Goal: Task Accomplishment & Management: Manage account settings

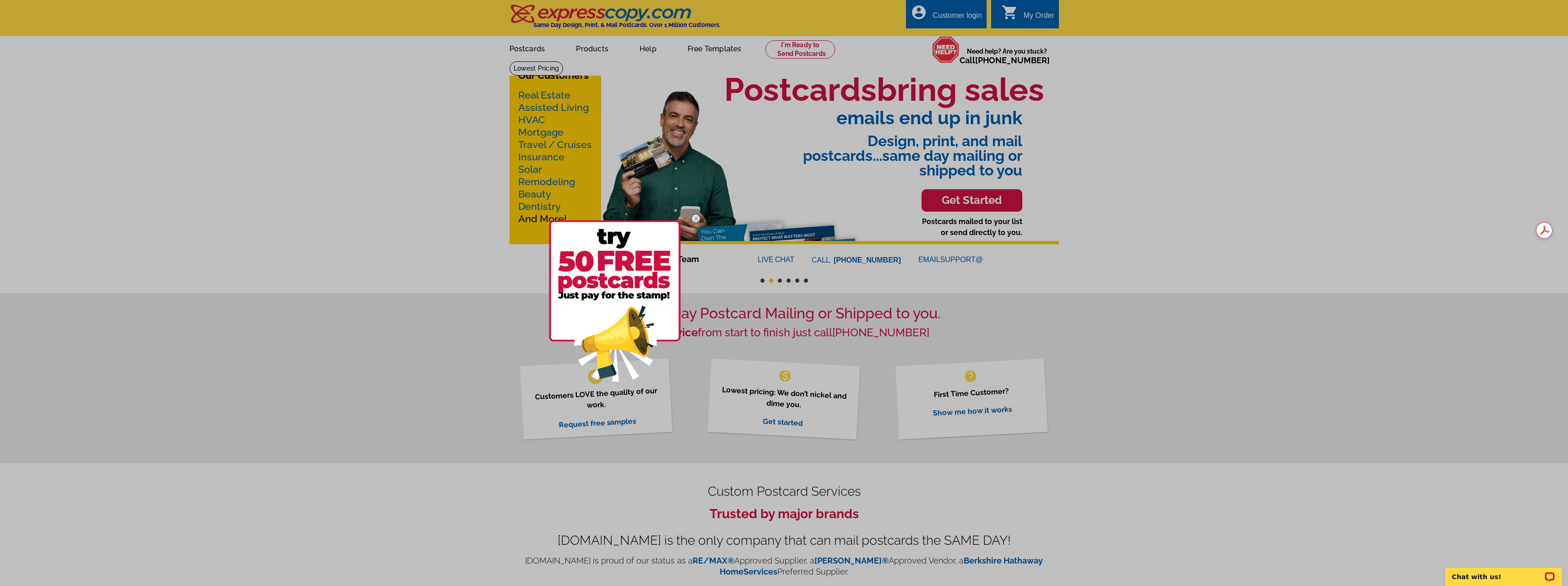
click at [957, 18] on div at bounding box center [784, 293] width 1568 height 586
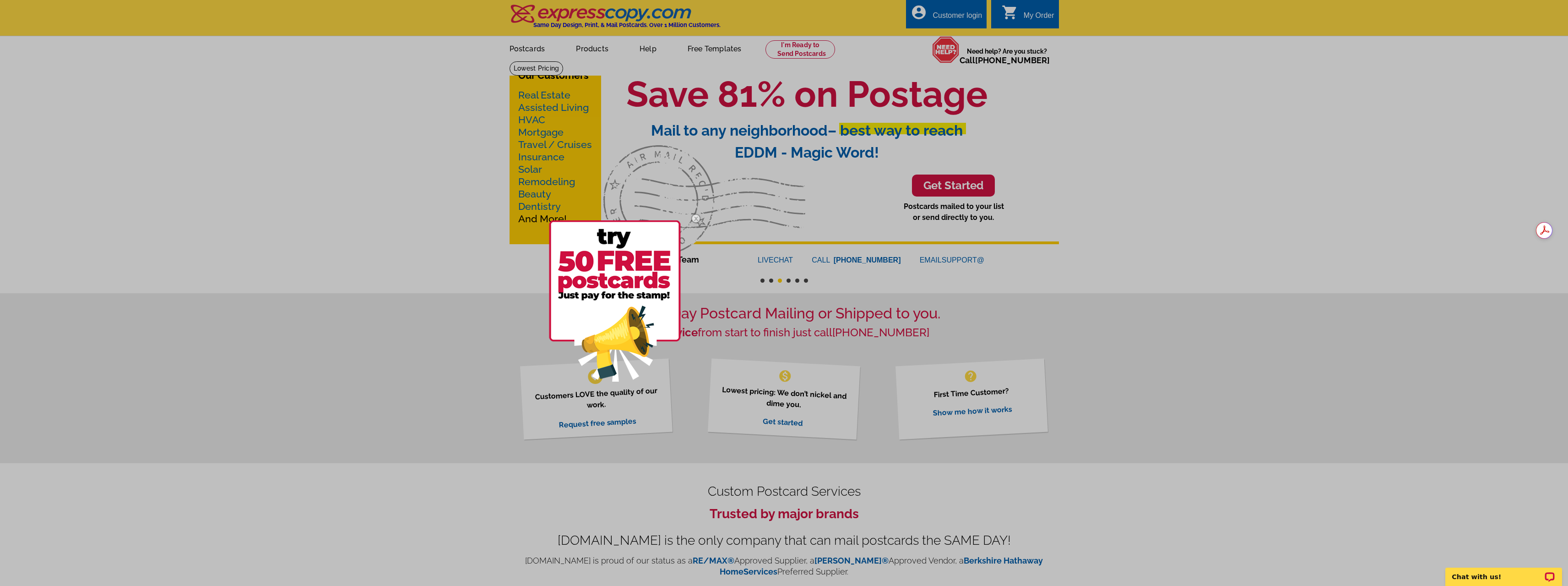
click at [617, 308] on img at bounding box center [615, 301] width 132 height 162
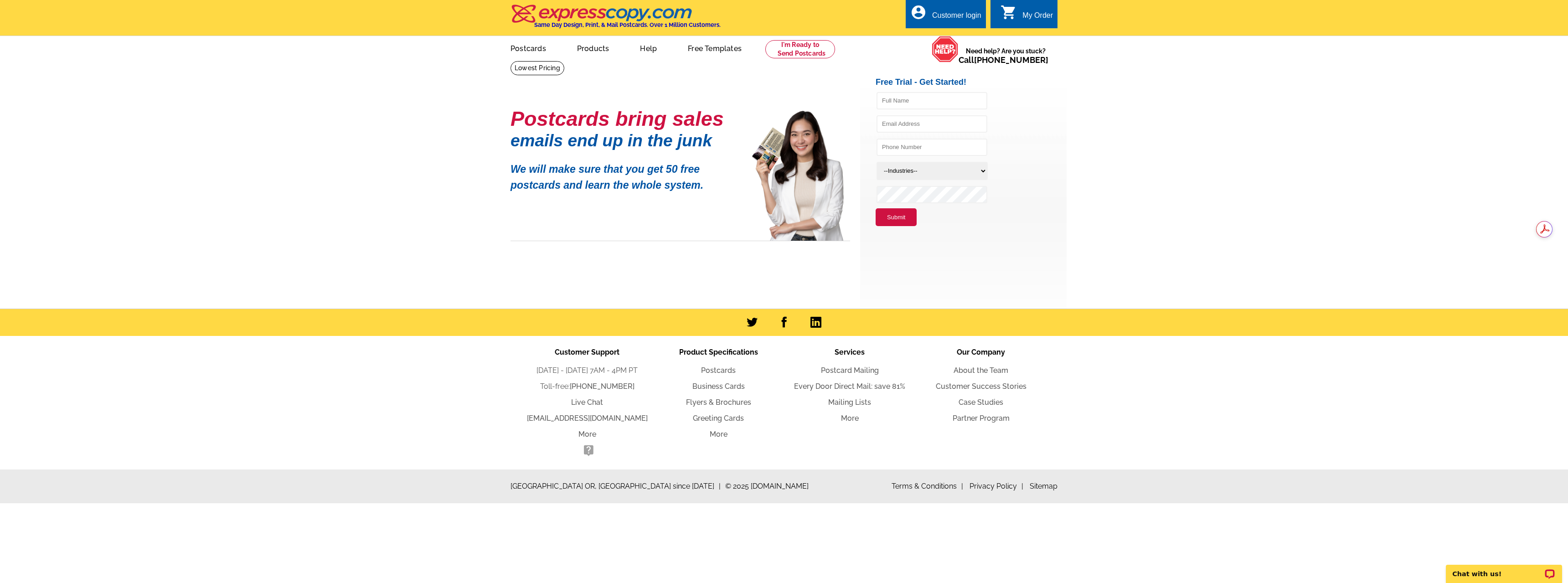
click at [935, 17] on div "Customer login" at bounding box center [956, 18] width 49 height 13
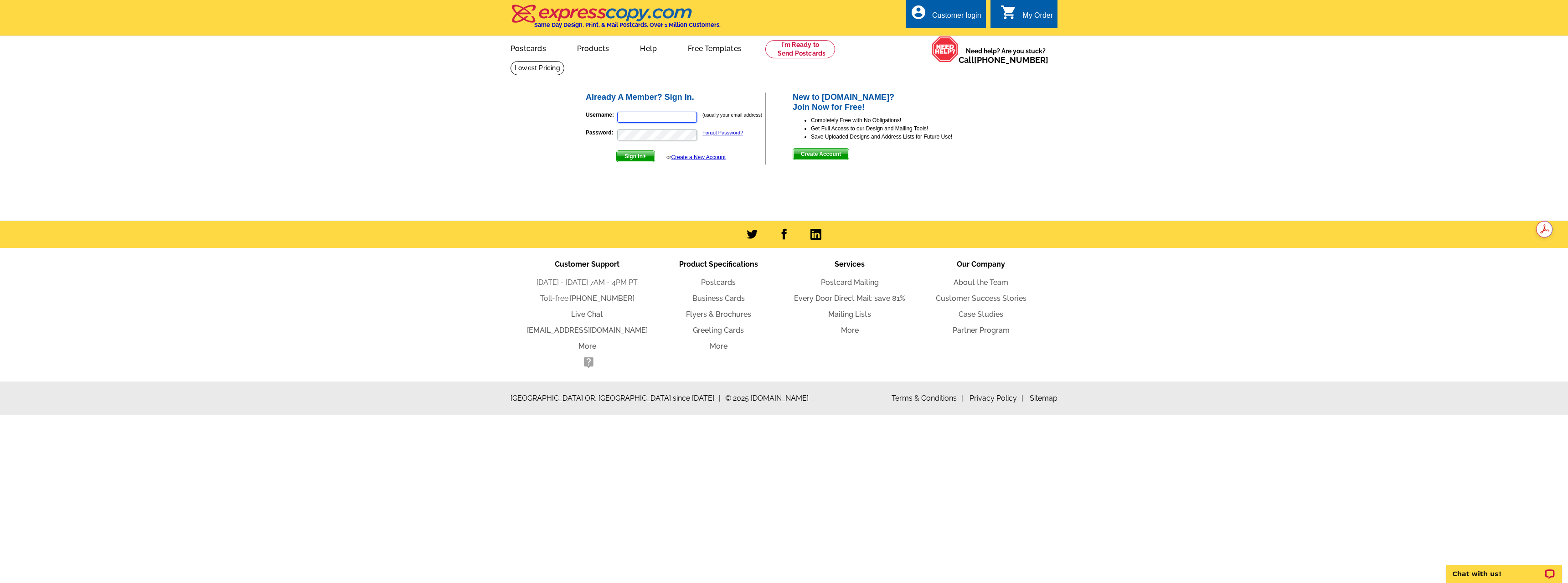
click at [647, 116] on input "Username:" at bounding box center [657, 117] width 80 height 11
type input "[PERSON_NAME][EMAIL_ADDRESS][DOMAIN_NAME]"
click at [616, 151] on button "Sign In" at bounding box center [635, 157] width 38 height 12
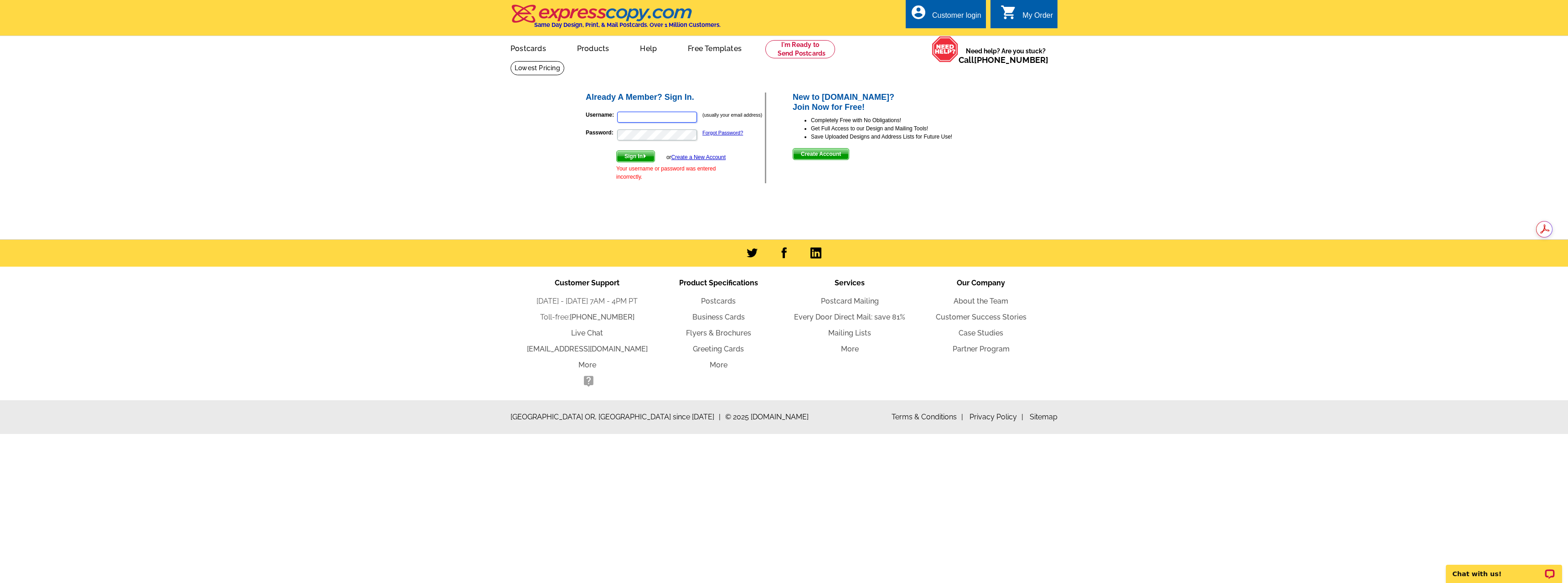
click at [633, 116] on input "Username:" at bounding box center [657, 117] width 80 height 11
type input "[PERSON_NAME][EMAIL_ADDRESS][DOMAIN_NAME]"
click at [616, 151] on button "Sign In" at bounding box center [635, 157] width 38 height 12
click at [637, 121] on input "Username:" at bounding box center [657, 117] width 80 height 11
click at [574, 109] on div "Already A Member? Sign In. Username: (usually your email address) Password: For…" at bounding box center [785, 138] width 436 height 129
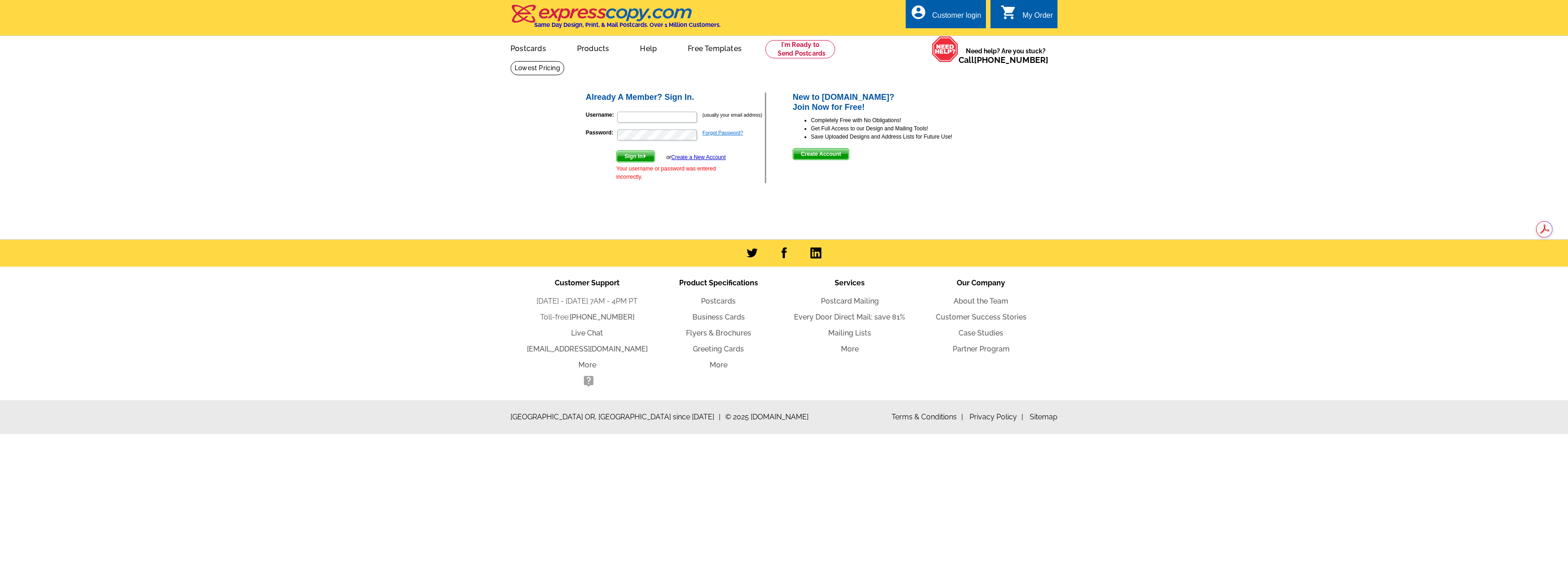
click at [727, 130] on link "Forgot Password?" at bounding box center [723, 132] width 41 height 5
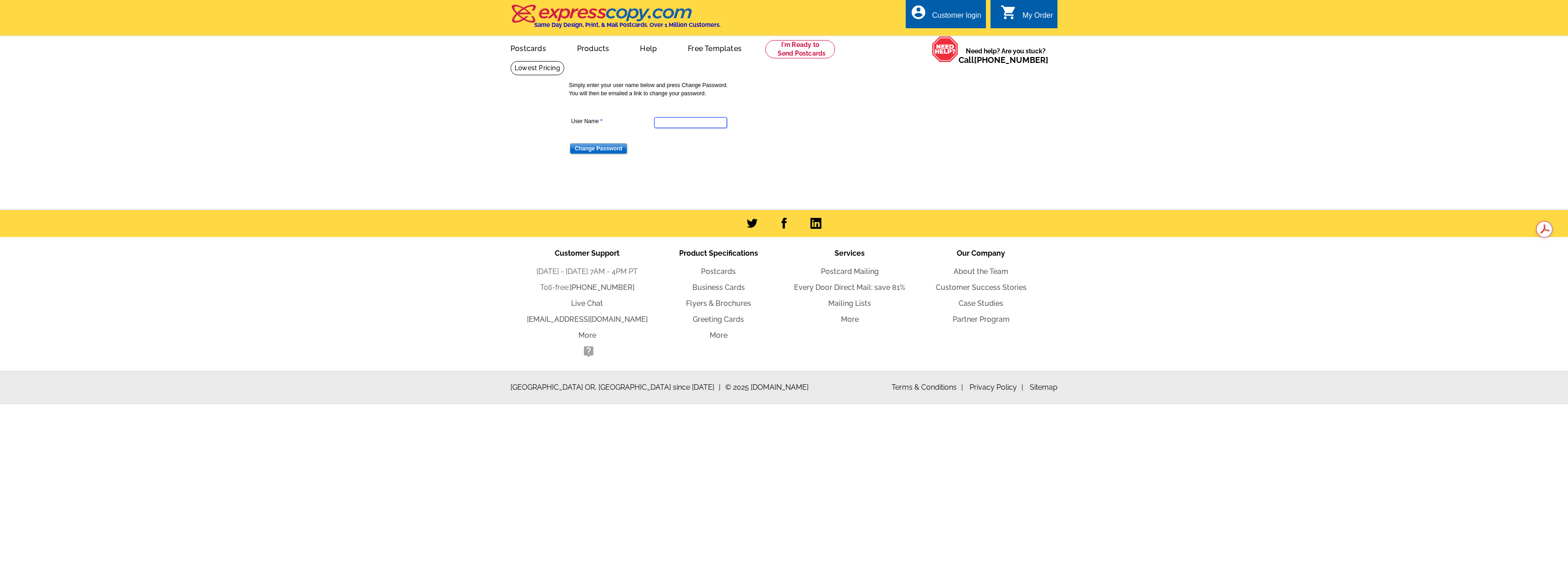
click at [691, 122] on input "User Name" at bounding box center [690, 122] width 73 height 11
type input "scot@countrymile.net"
click at [598, 149] on input "Change Password" at bounding box center [598, 149] width 57 height 11
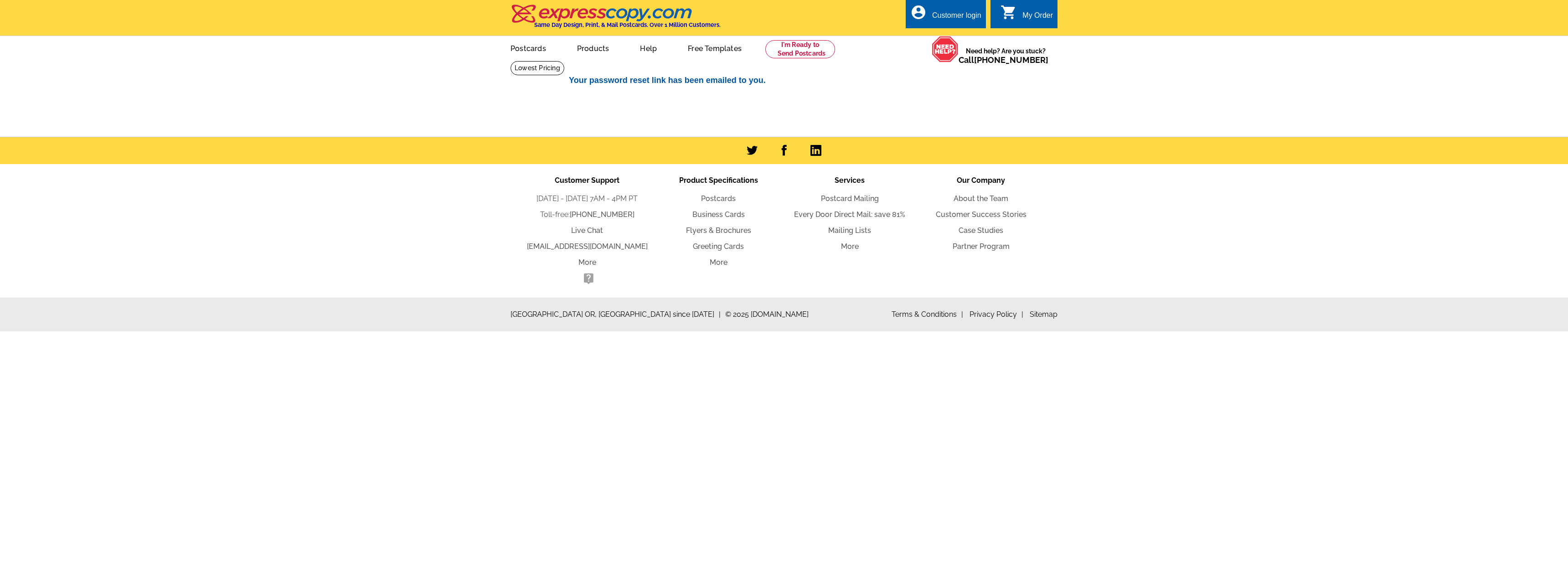
drag, startPoint x: 371, startPoint y: 23, endPoint x: 191, endPoint y: 19, distance: 180.0
click at [260, 22] on header "local_phone Same Day Design, Print, & Mail Postcards. Over 1 Million Customers.…" at bounding box center [784, 18] width 1568 height 36
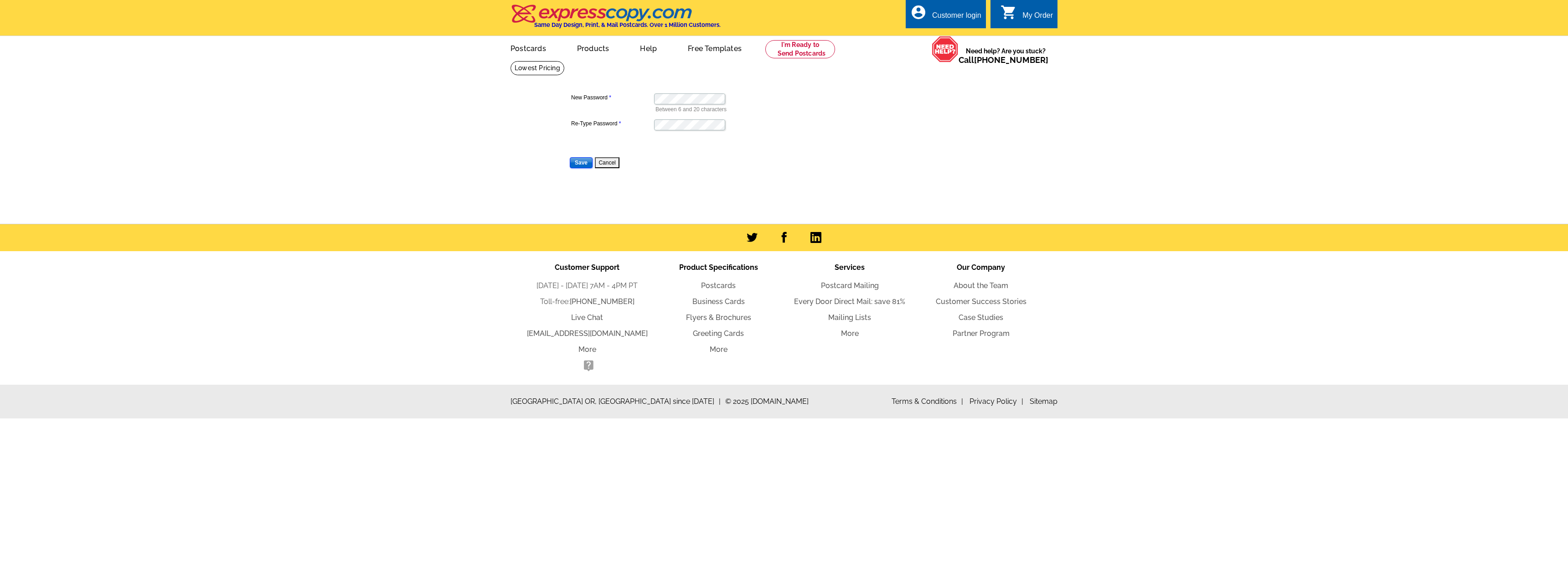
click at [579, 163] on input "Save" at bounding box center [581, 163] width 23 height 11
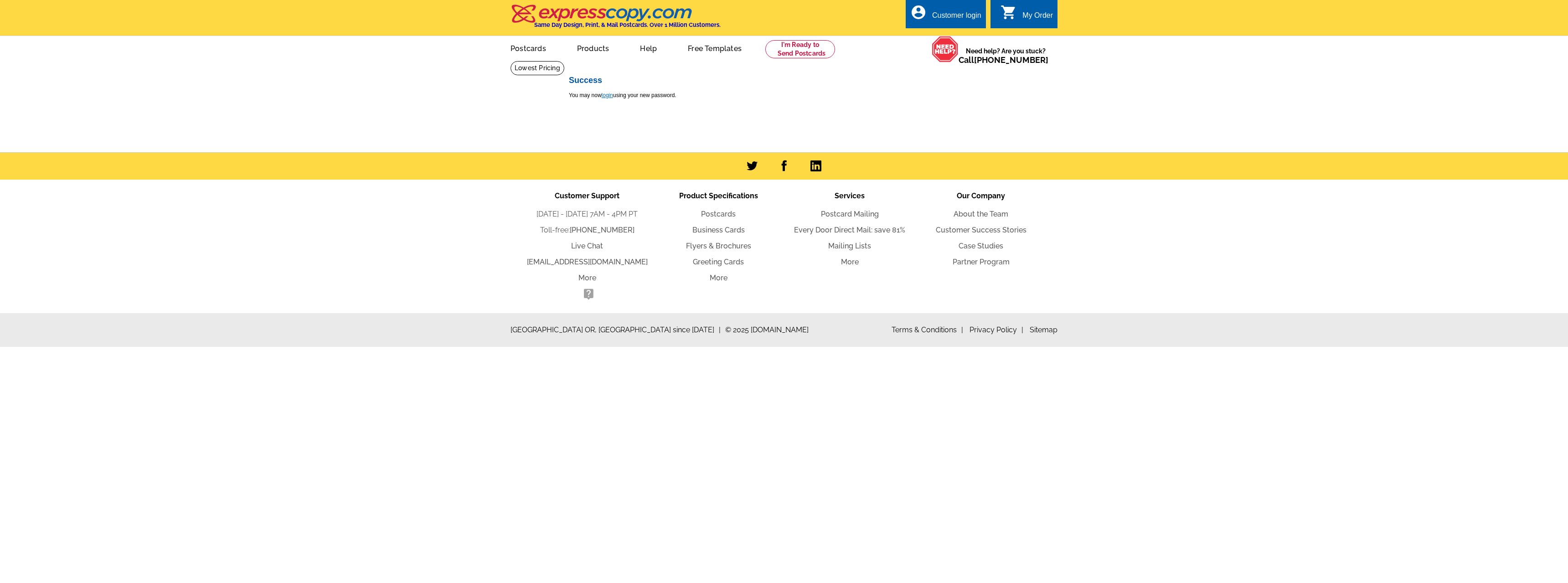
click at [604, 96] on link "login" at bounding box center [607, 95] width 11 height 6
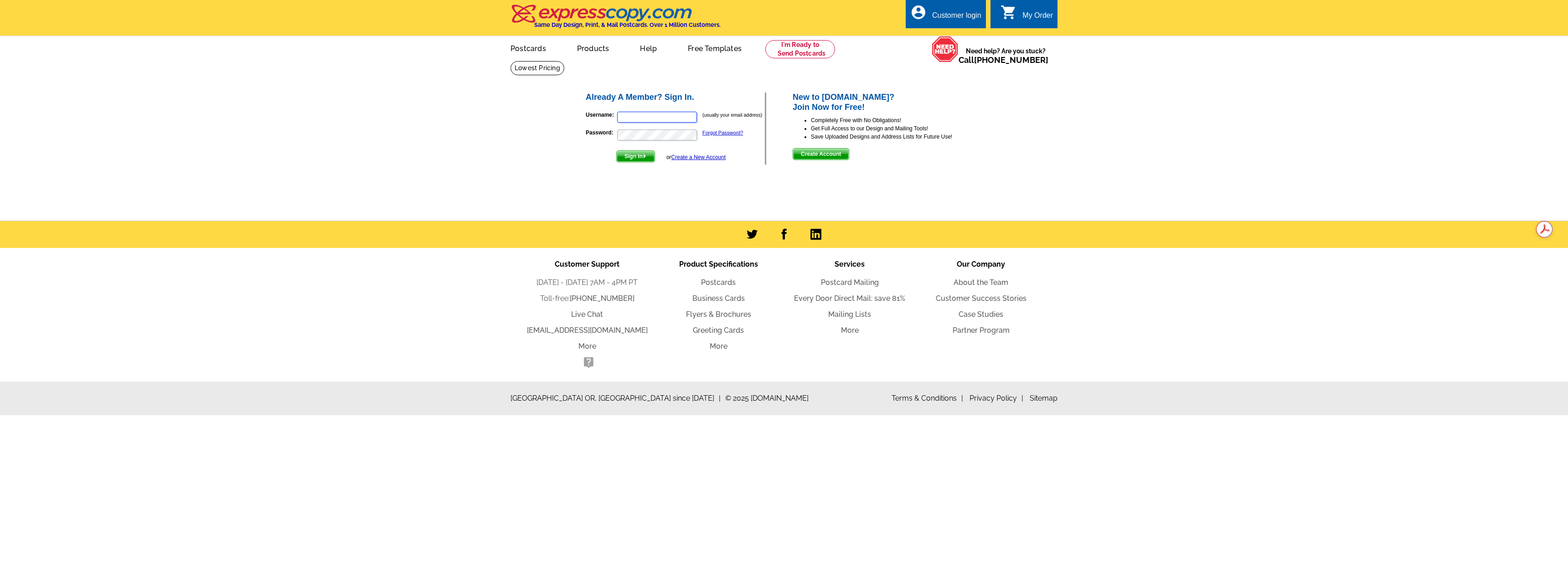
type input "[PERSON_NAME][EMAIL_ADDRESS][DOMAIN_NAME]"
click at [639, 155] on span "Sign In" at bounding box center [635, 156] width 38 height 11
